Goal: Information Seeking & Learning: Learn about a topic

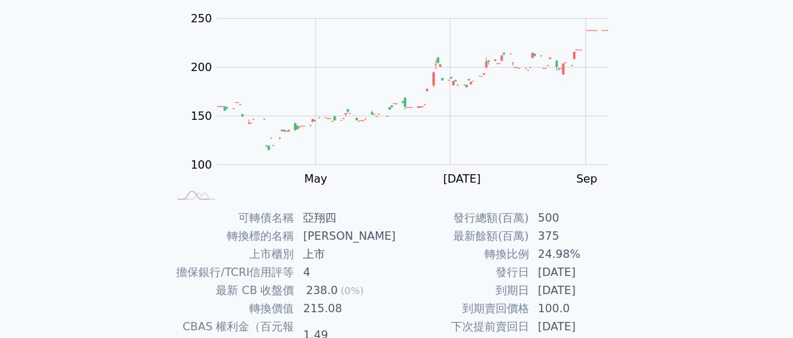
scroll to position [70, 0]
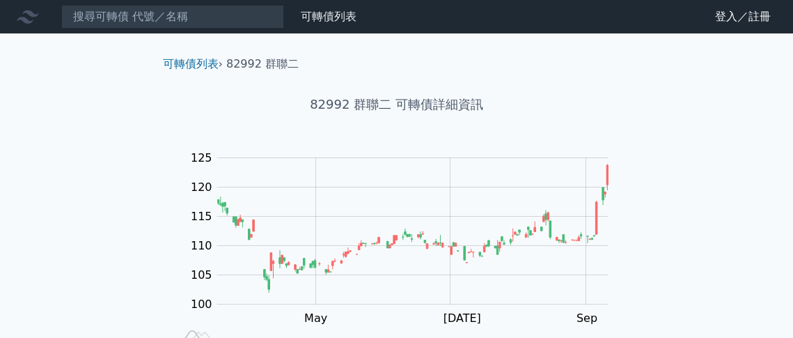
scroll to position [306, 0]
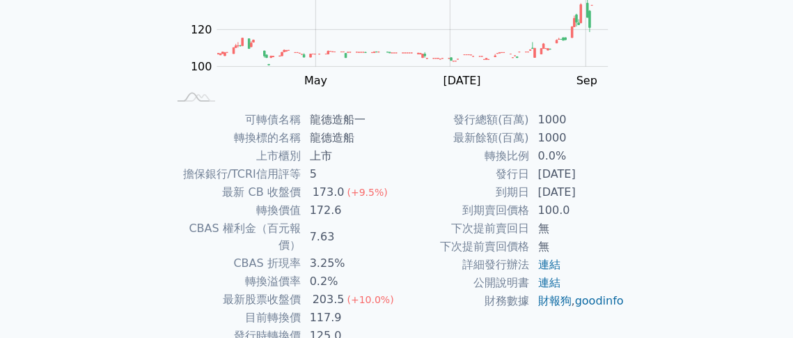
scroll to position [306, 0]
